Goal: Information Seeking & Learning: Check status

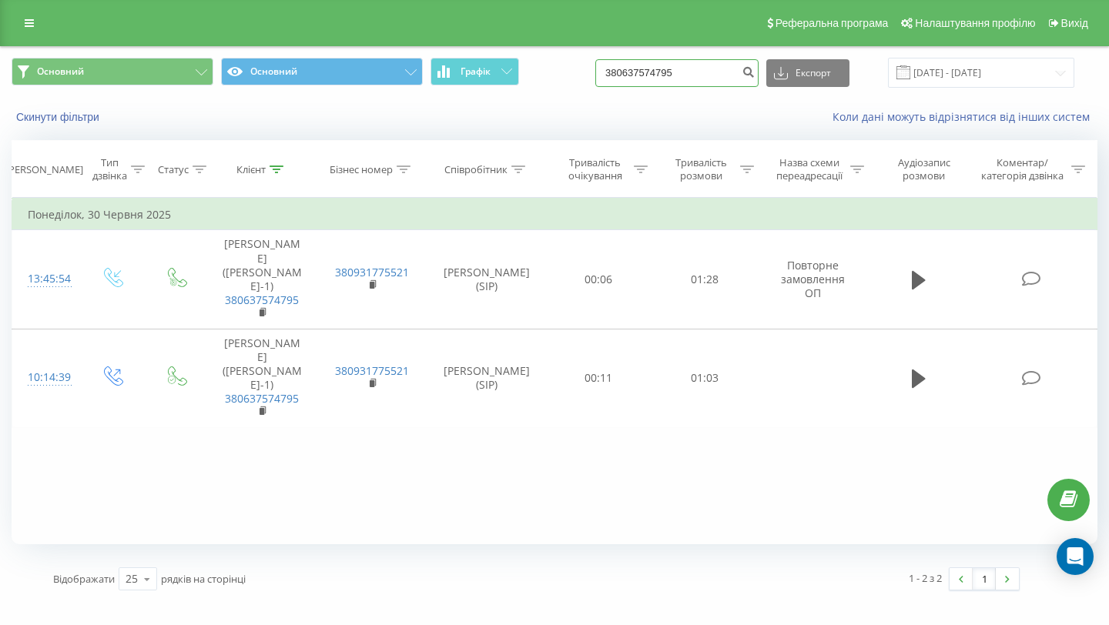
click at [671, 62] on input "380637574795" at bounding box center [676, 73] width 163 height 28
paste input "50259663"
type input "380502596635"
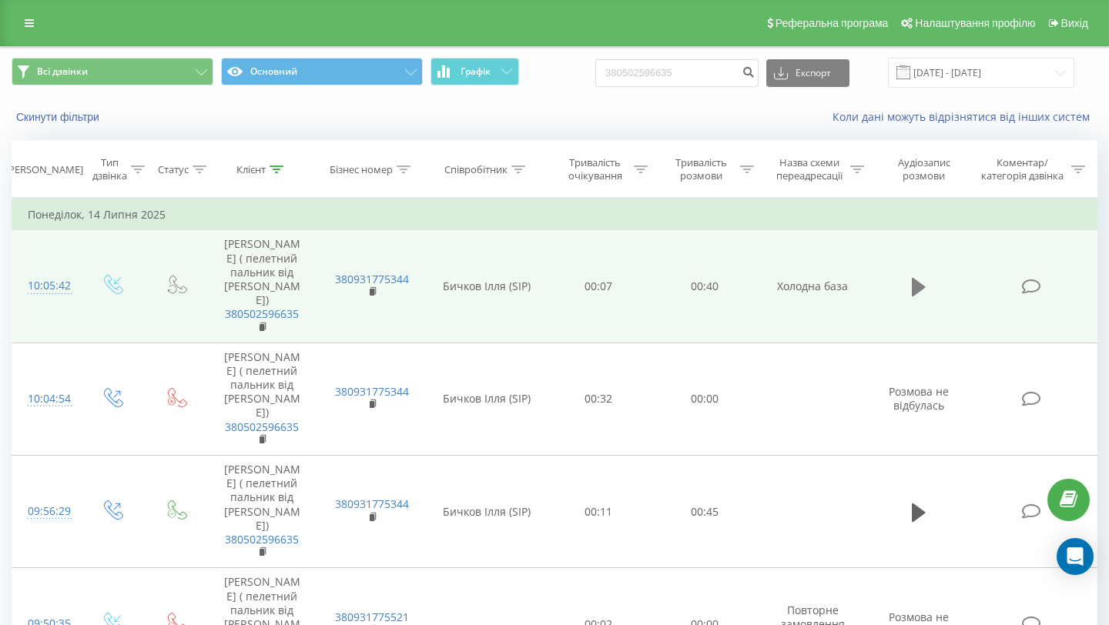
click at [923, 276] on icon at bounding box center [919, 287] width 14 height 22
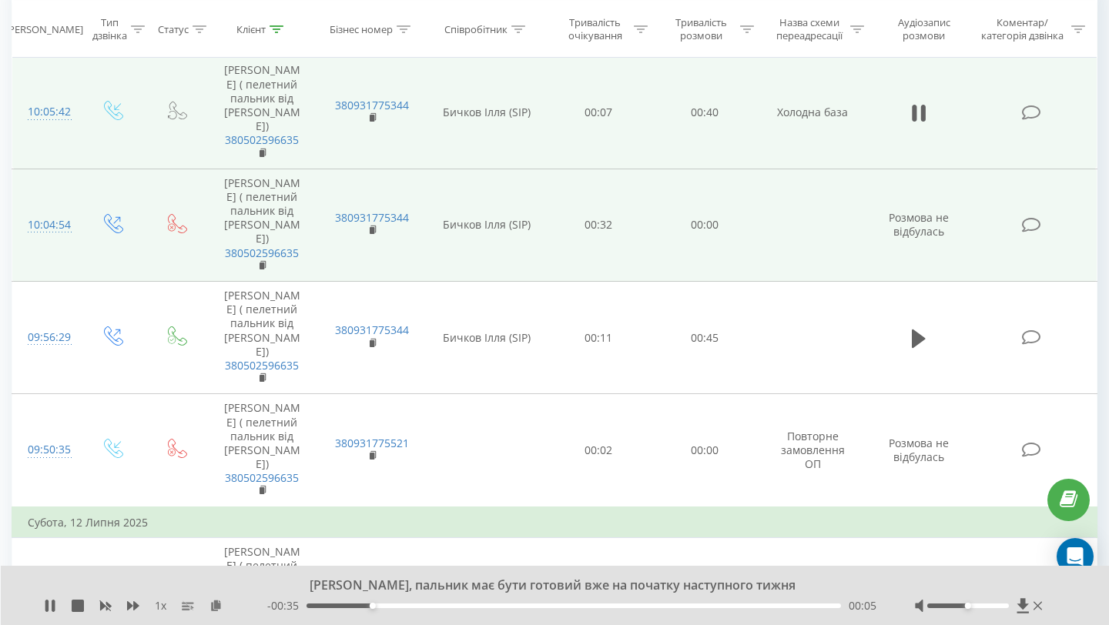
scroll to position [172, 0]
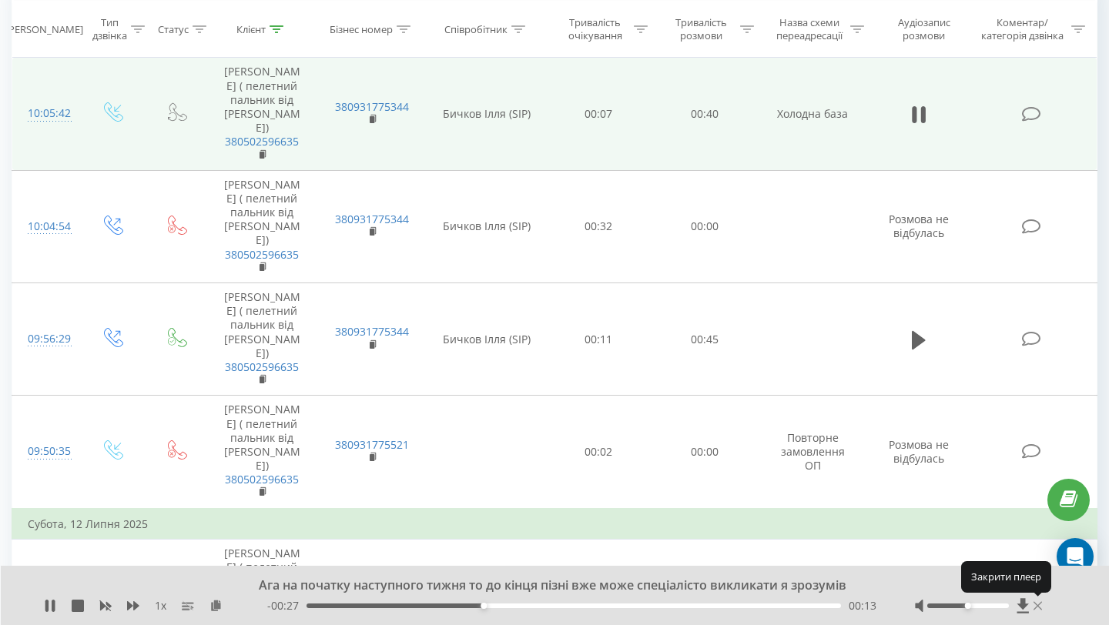
click at [1037, 603] on icon at bounding box center [1037, 606] width 8 height 12
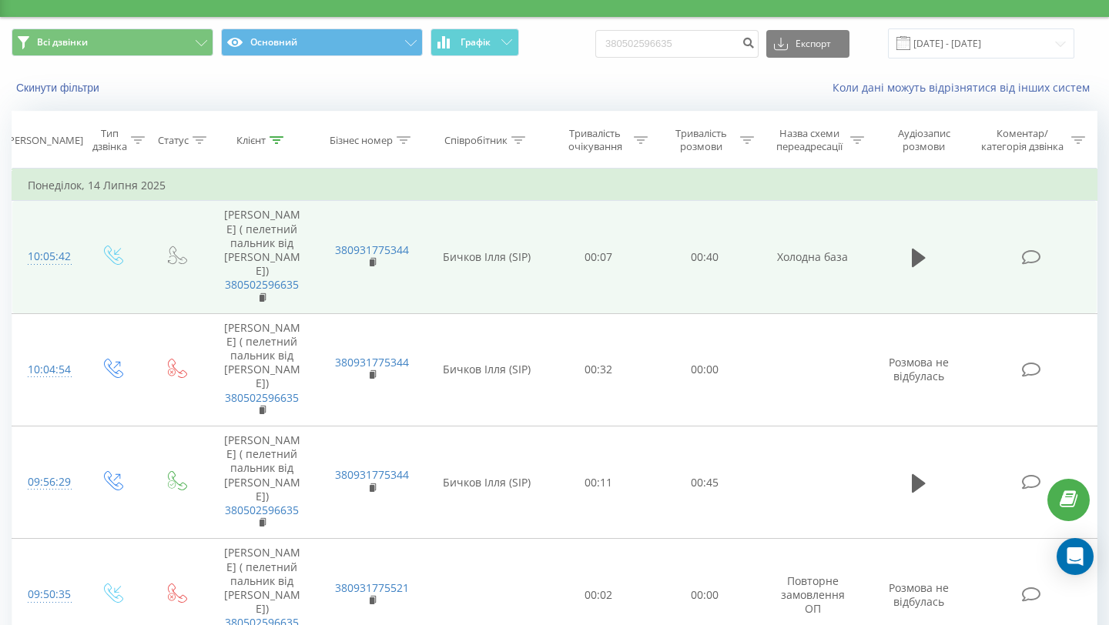
scroll to position [0, 0]
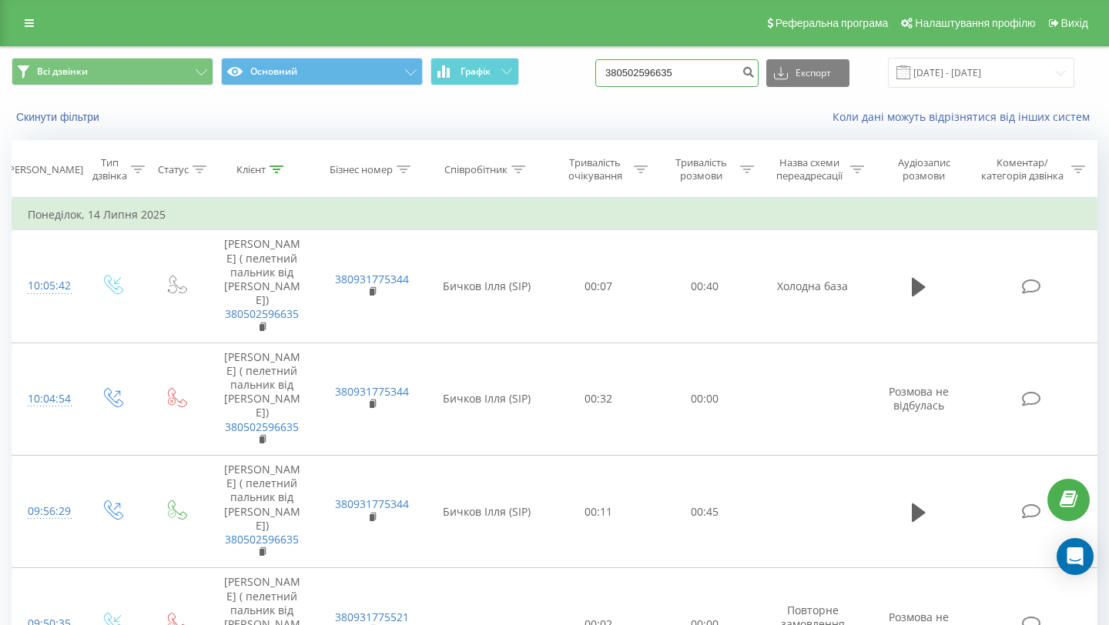
click at [692, 72] on input "380502596635" at bounding box center [676, 73] width 163 height 28
paste input "674847869"
type input "380674847869"
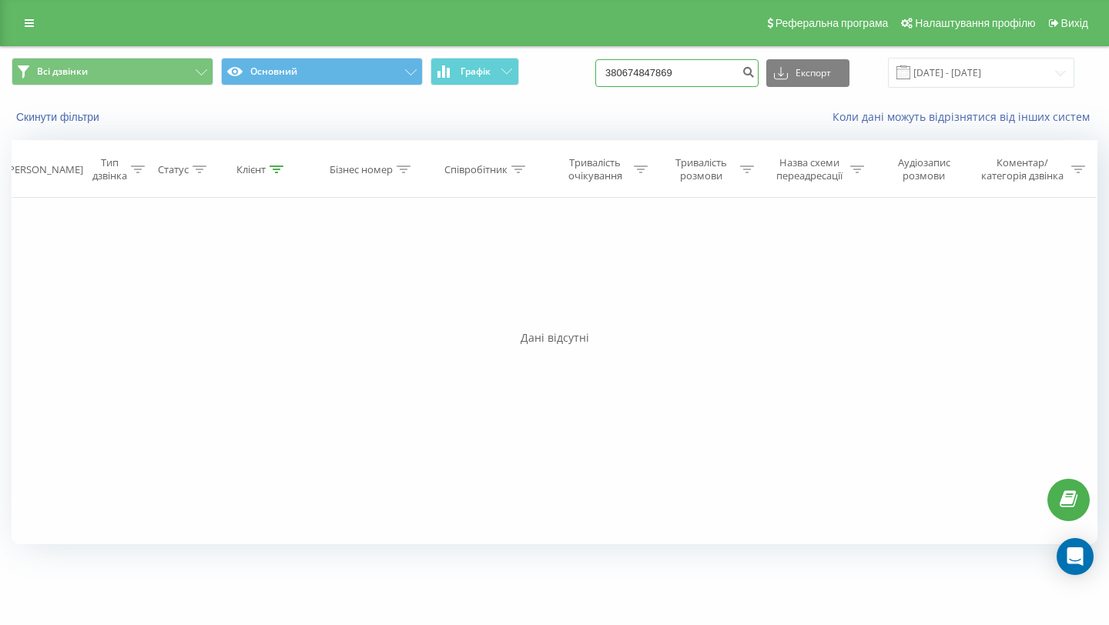
click at [685, 79] on input "380674847869" at bounding box center [676, 73] width 163 height 28
paste input "50839835"
type input "380508398359"
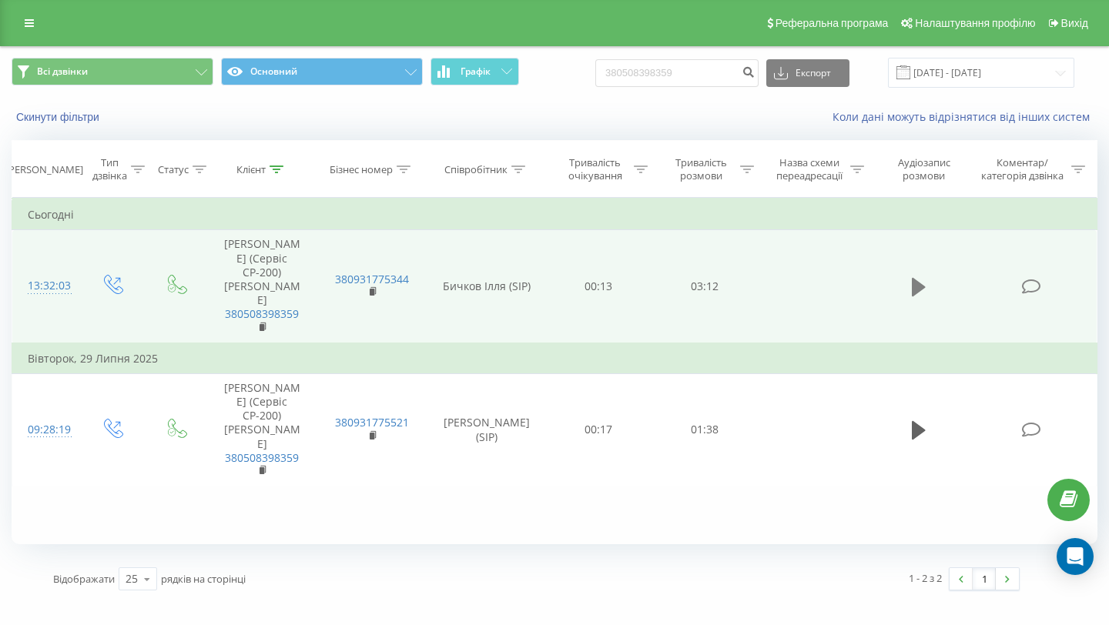
click at [912, 278] on icon at bounding box center [919, 287] width 14 height 18
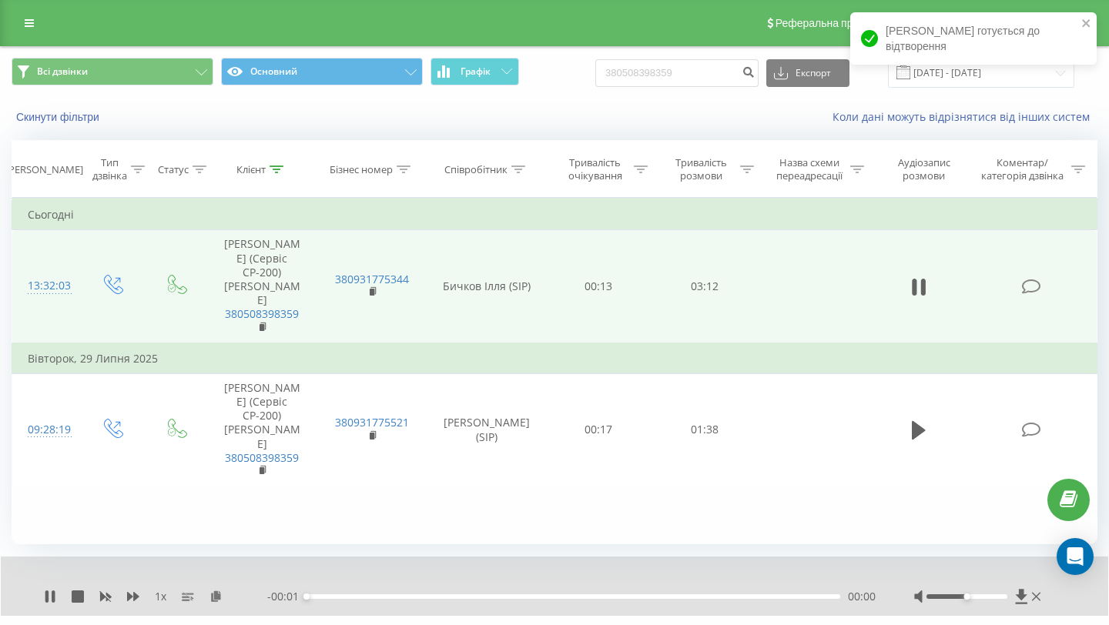
click at [354, 594] on div "- 00:01 00:00 00:00" at bounding box center [571, 596] width 608 height 15
click at [353, 596] on div "00:17" at bounding box center [573, 596] width 534 height 5
click at [377, 598] on div "00:17" at bounding box center [573, 596] width 534 height 5
click at [393, 598] on div "00:31" at bounding box center [573, 596] width 534 height 5
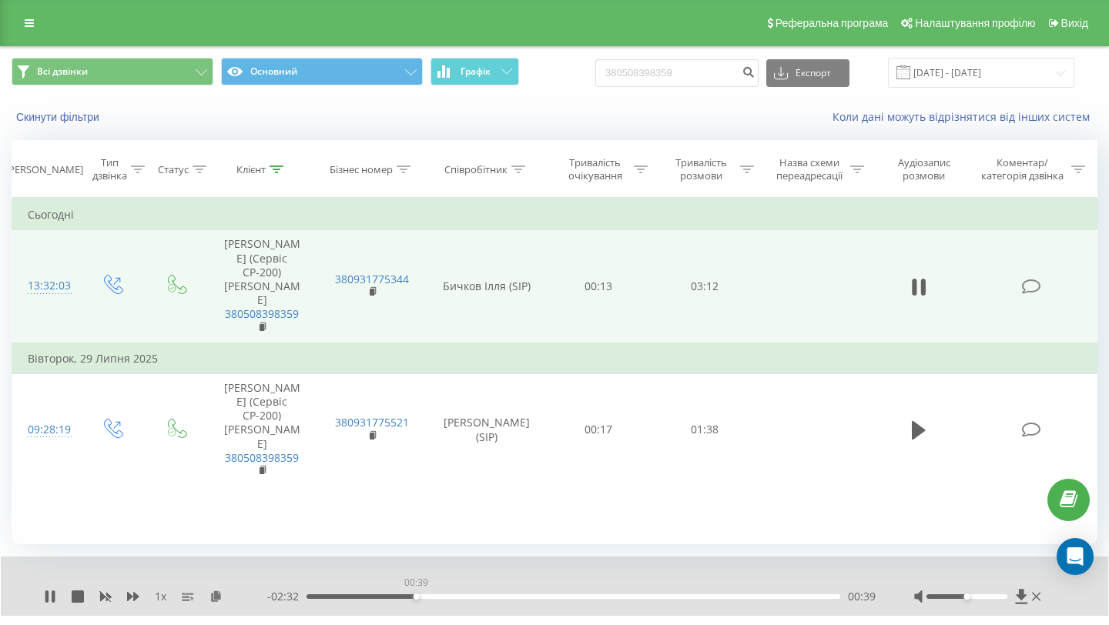
click at [416, 598] on div "00:39" at bounding box center [573, 596] width 534 height 5
click at [45, 605] on div "1 x - 01:31 01:40 01:40" at bounding box center [554, 586] width 1107 height 59
click at [47, 603] on div "1 x" at bounding box center [155, 596] width 223 height 15
click at [48, 602] on icon at bounding box center [46, 597] width 3 height 12
click at [521, 598] on div "01:41" at bounding box center [573, 596] width 534 height 5
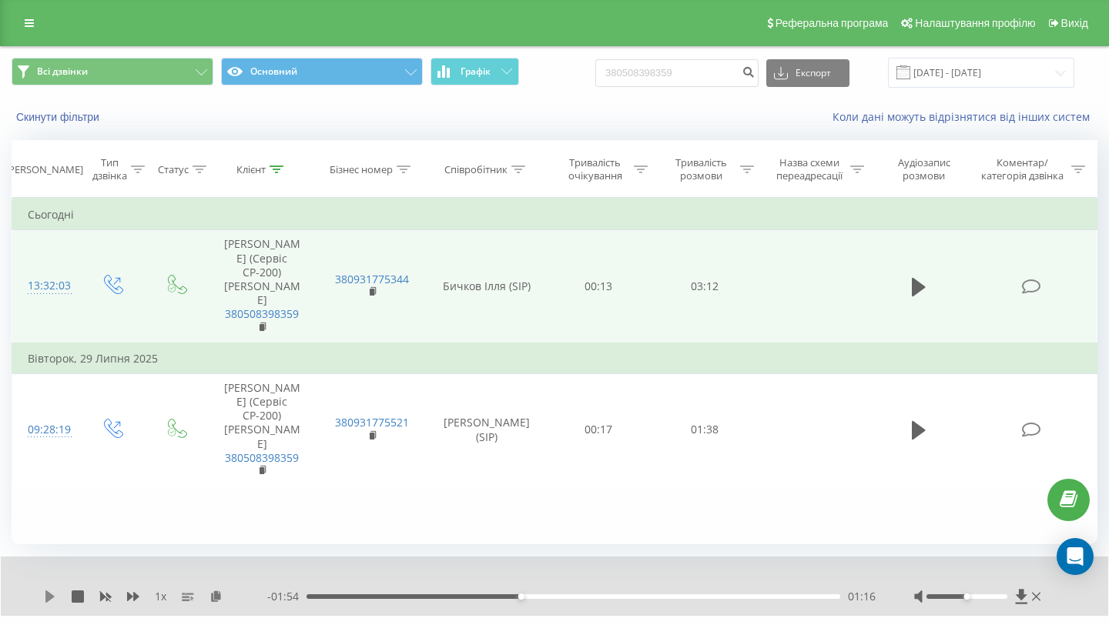
click at [54, 594] on icon at bounding box center [50, 597] width 12 height 12
click at [492, 598] on div "01:18" at bounding box center [573, 596] width 534 height 5
click at [53, 596] on icon at bounding box center [53, 597] width 3 height 12
click at [690, 79] on input "380508398359" at bounding box center [676, 73] width 163 height 28
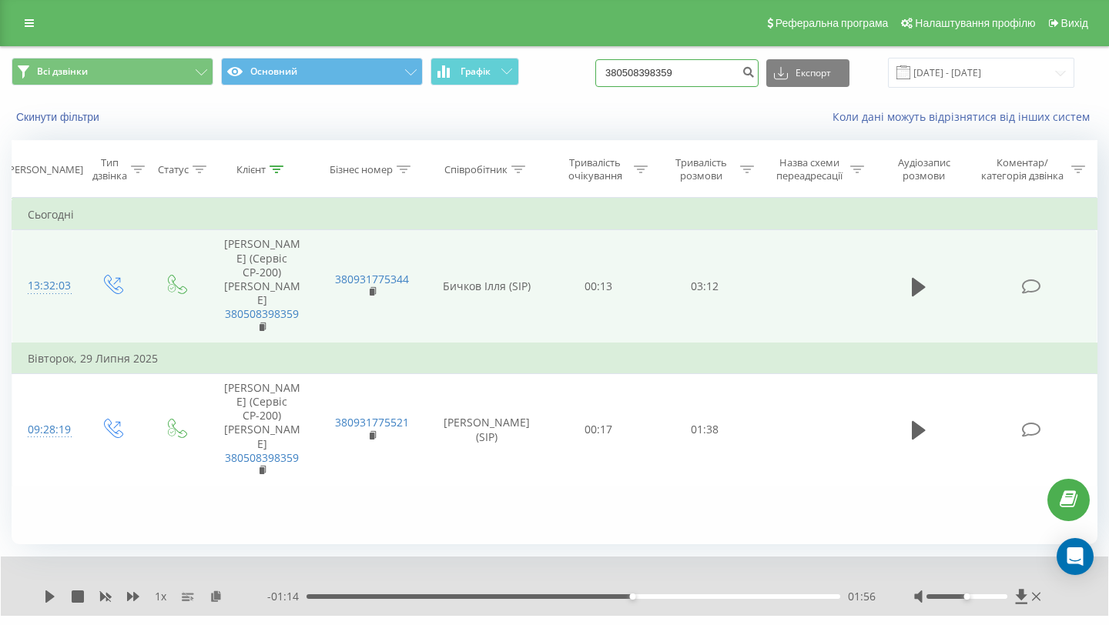
paste input "6206623"
type input "380506206623"
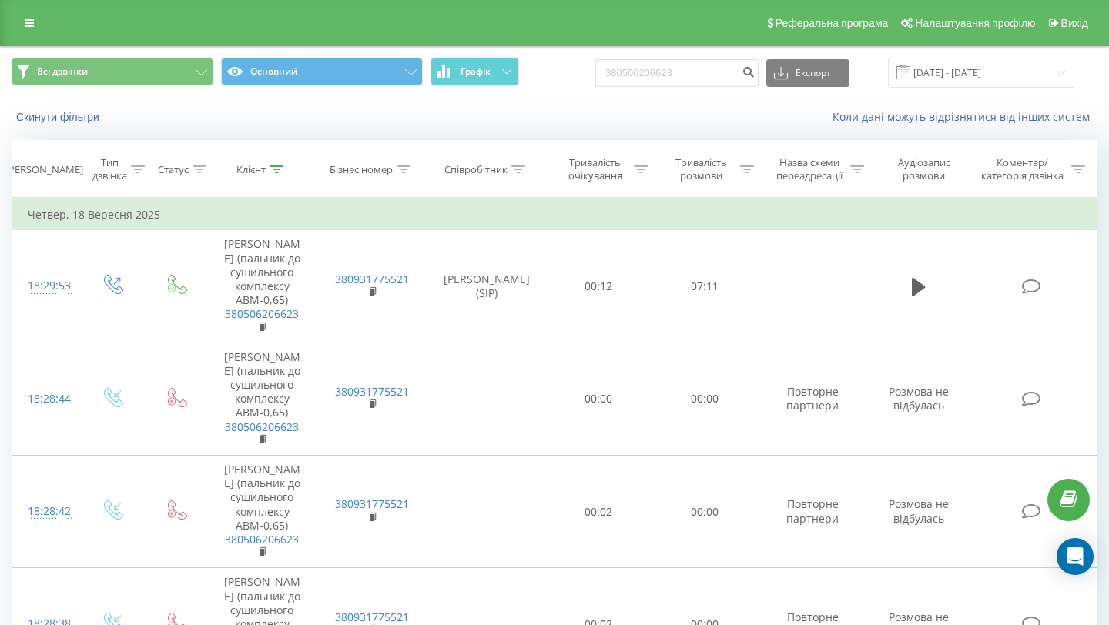
scroll to position [295, 0]
